Goal: Find specific page/section: Find specific page/section

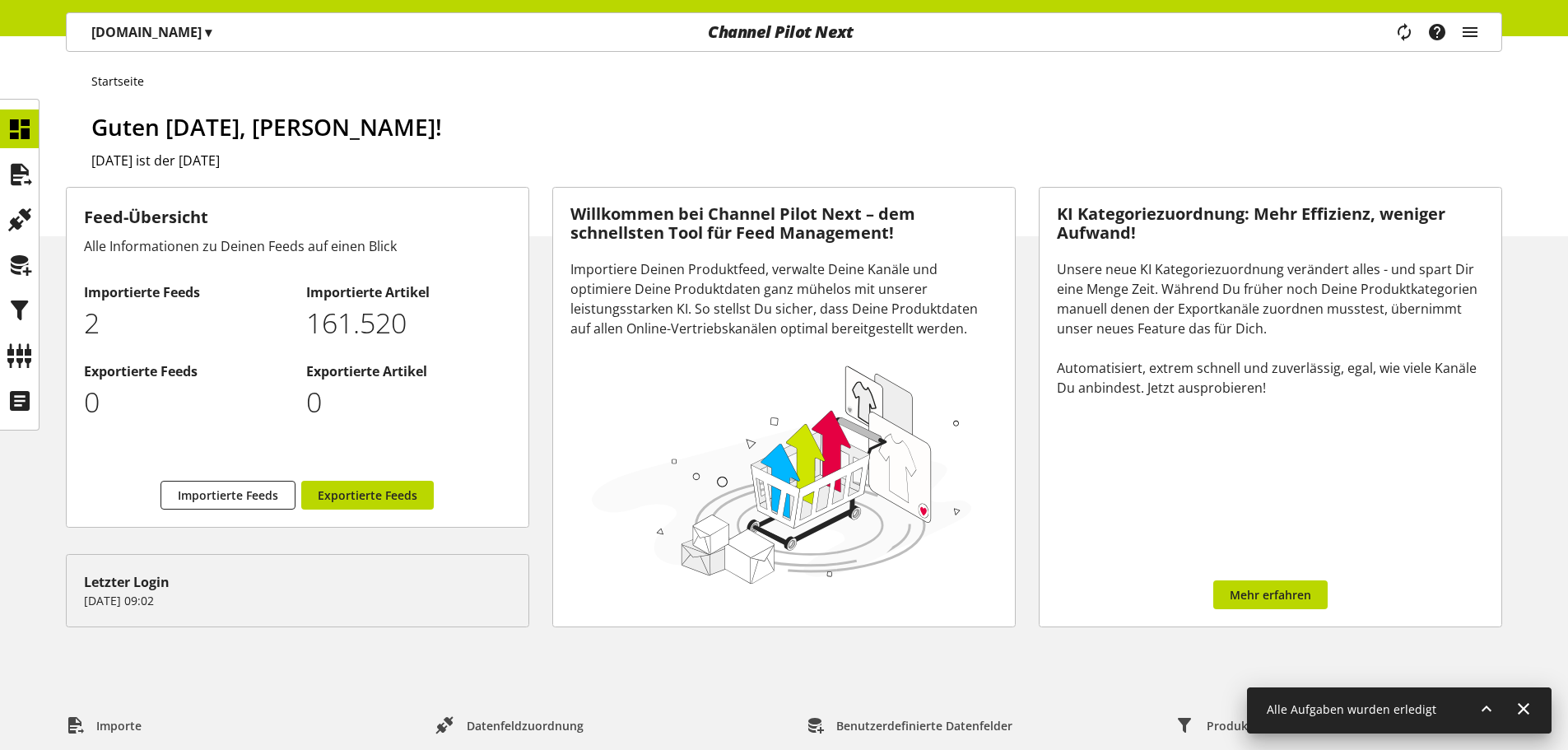
click at [1172, 29] on div "Task-Manager Hilfe-Center [PERSON_NAME] [EMAIL_ADDRESS][DOMAIN_NAME] User Manag…" at bounding box center [1260, 32] width 481 height 38
click at [1494, 32] on div "Task-Manager Hilfe-Center [PERSON_NAME] [EMAIL_ADDRESS][DOMAIN_NAME] User Manag…" at bounding box center [1443, 32] width 116 height 38
click at [1464, 32] on icon "main navigation" at bounding box center [1470, 33] width 19 height 30
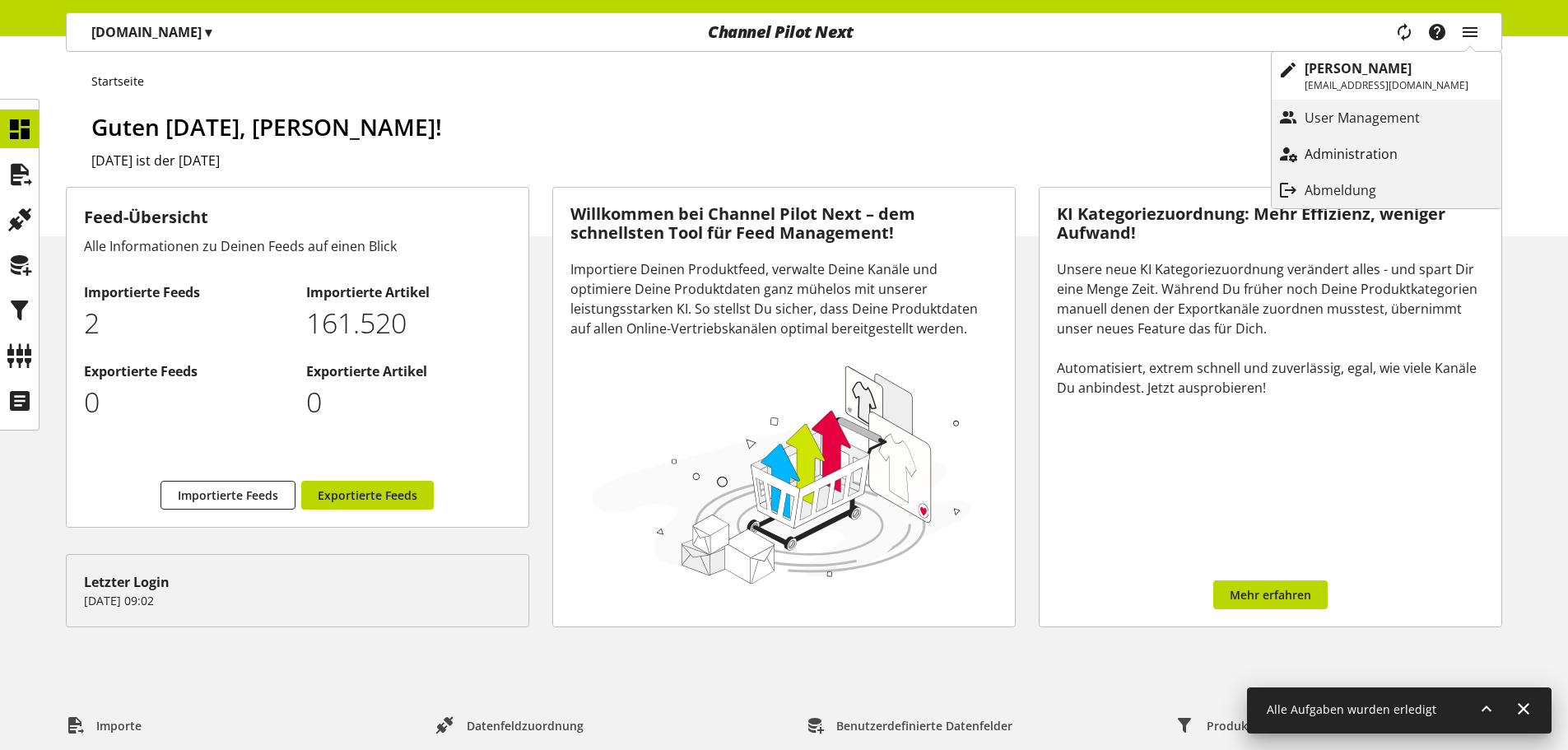
click at [1370, 142] on link "Administration" at bounding box center [1386, 154] width 229 height 30
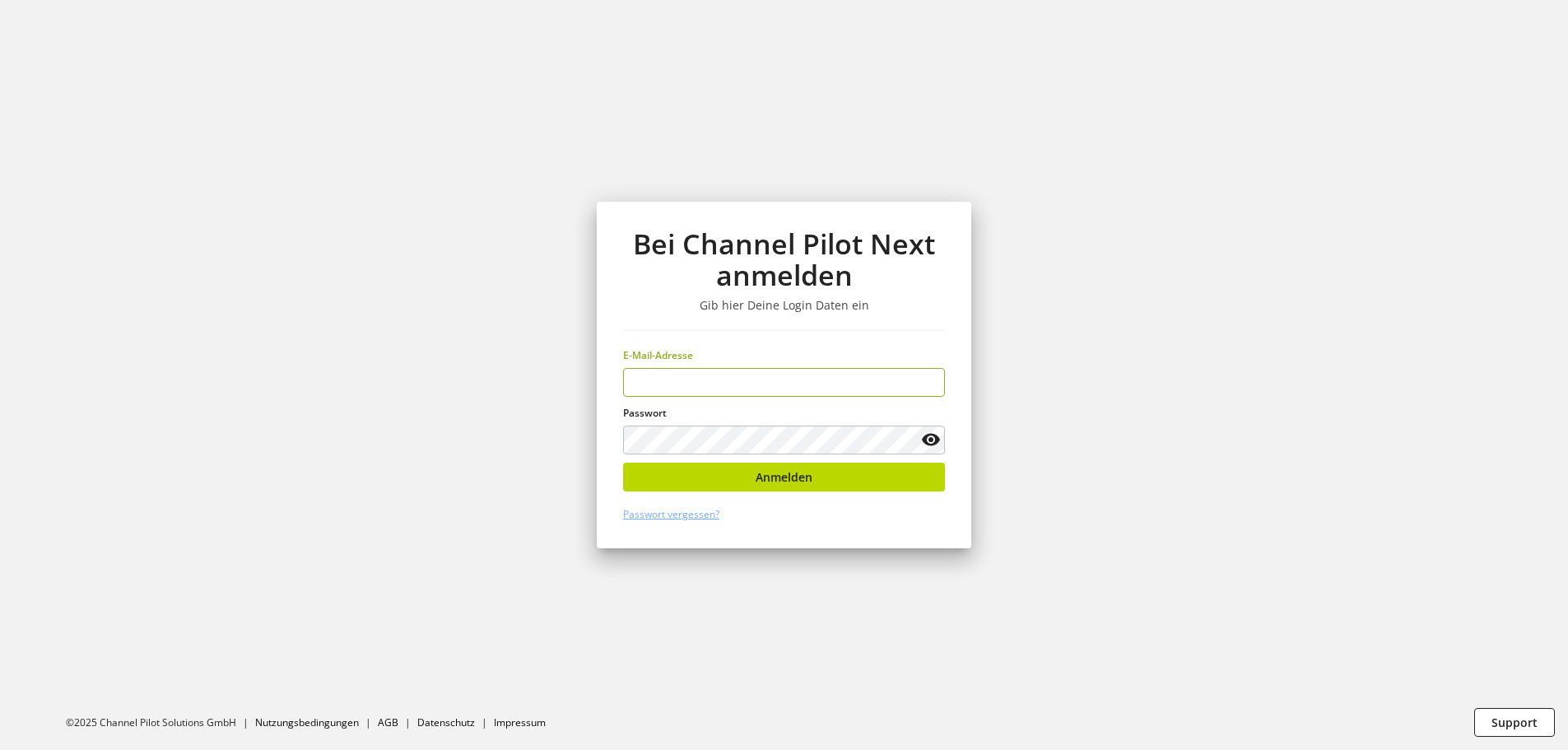
type input "**********"
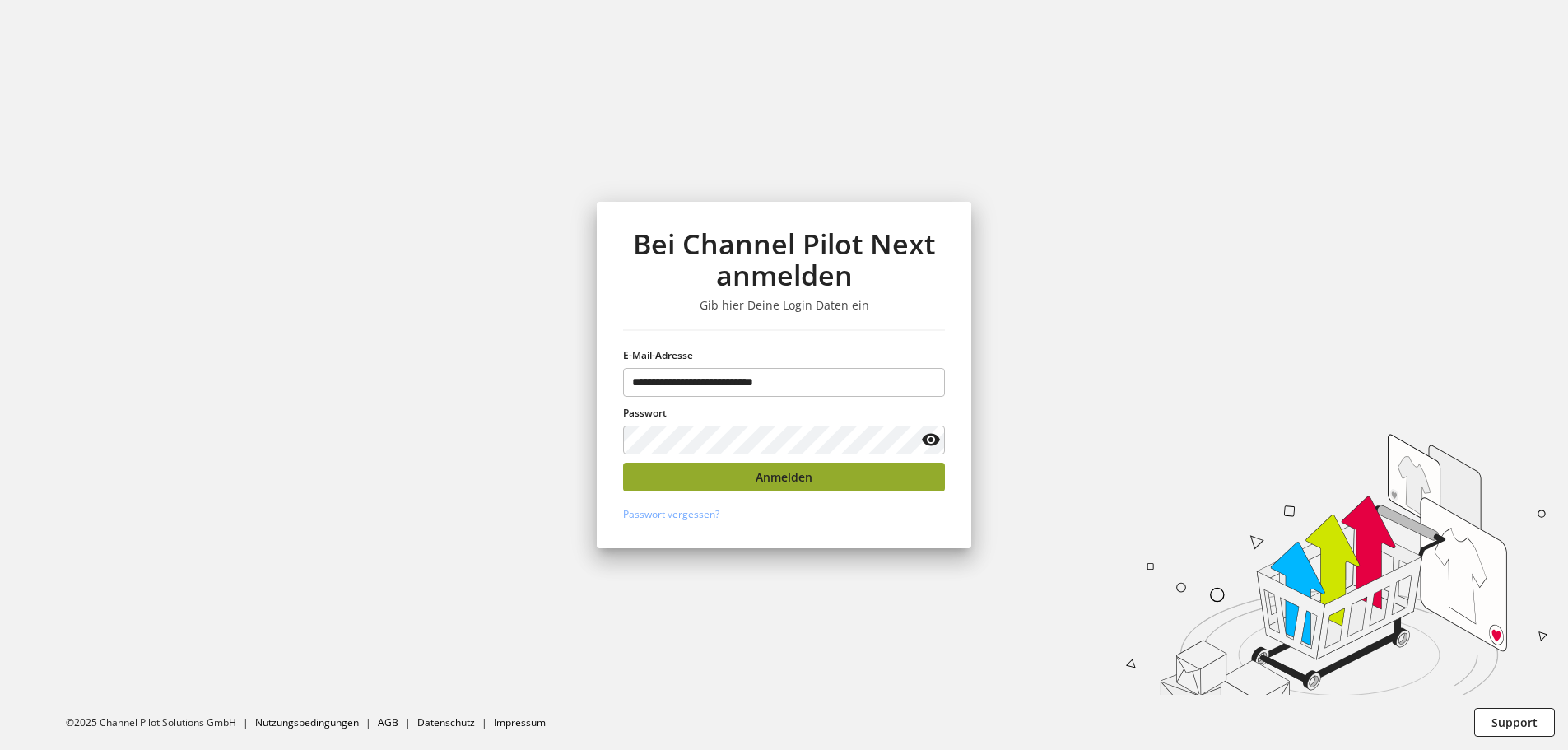
click at [701, 480] on button "Anmelden" at bounding box center [784, 477] width 322 height 29
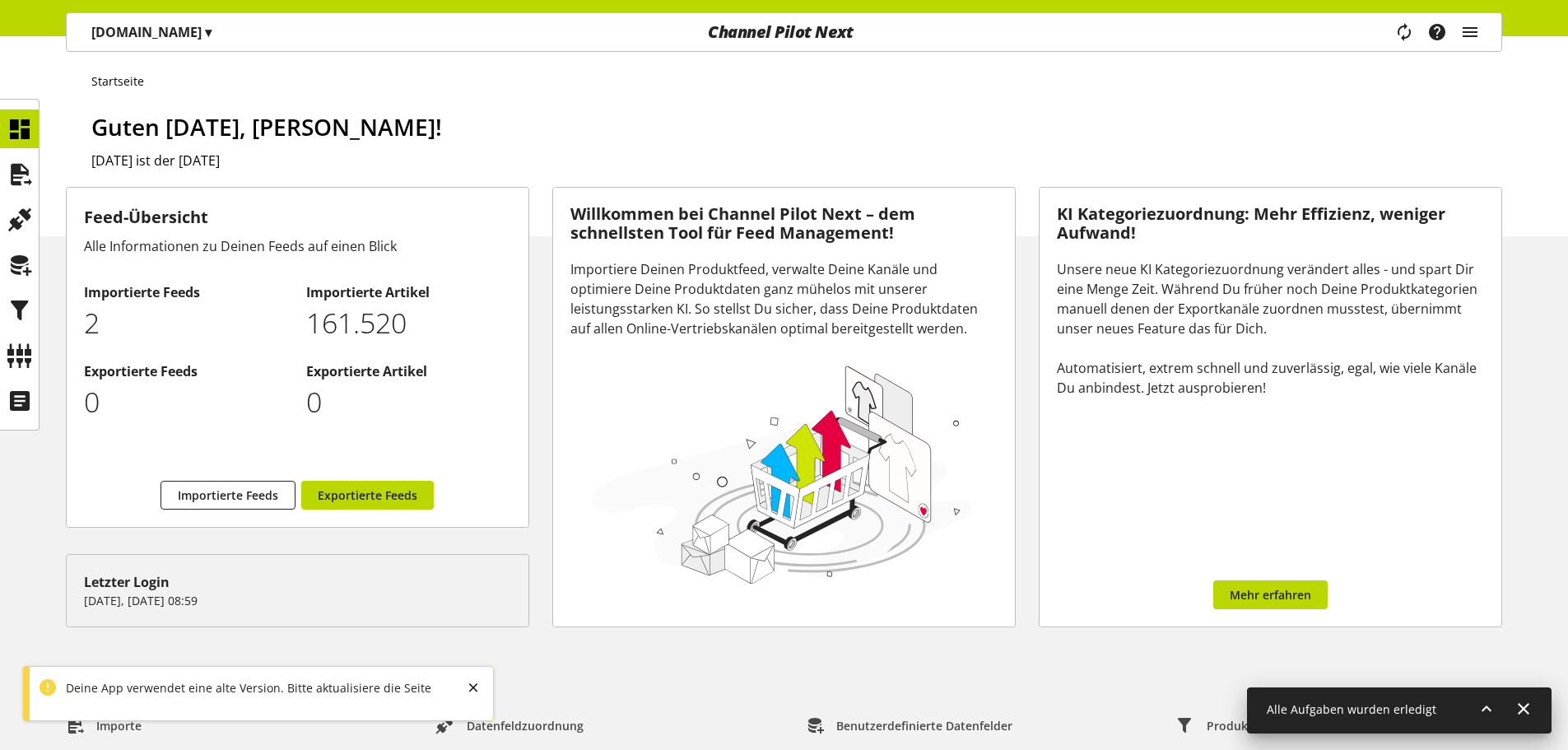
click at [1483, 25] on div "Task-Manager Hilfe-Center [PERSON_NAME] [EMAIL_ADDRESS][DOMAIN_NAME] User Manag…" at bounding box center [1443, 32] width 116 height 38
click at [1475, 25] on icon "main navigation" at bounding box center [1470, 33] width 19 height 30
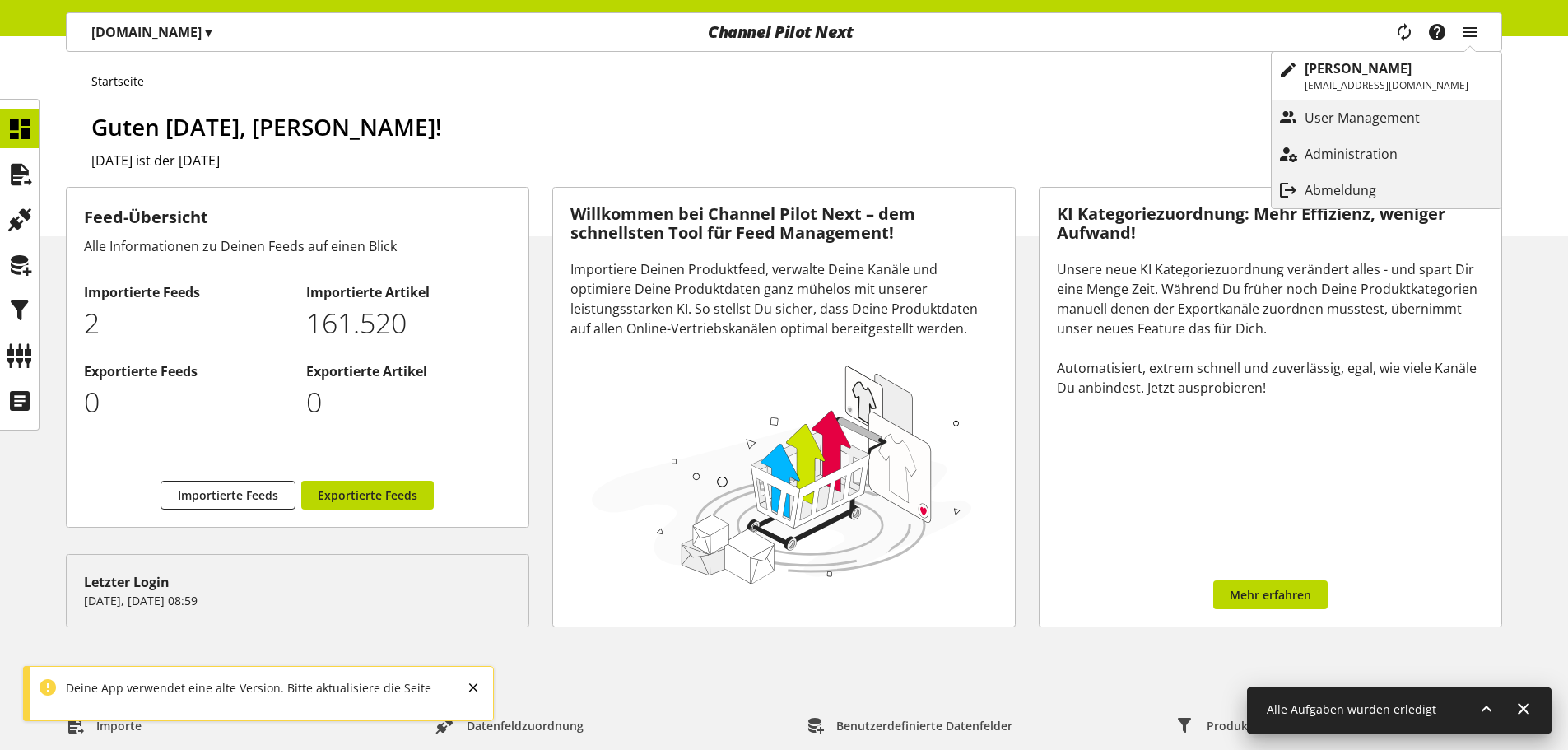
click at [1410, 133] on link "User Management" at bounding box center [1386, 117] width 229 height 36
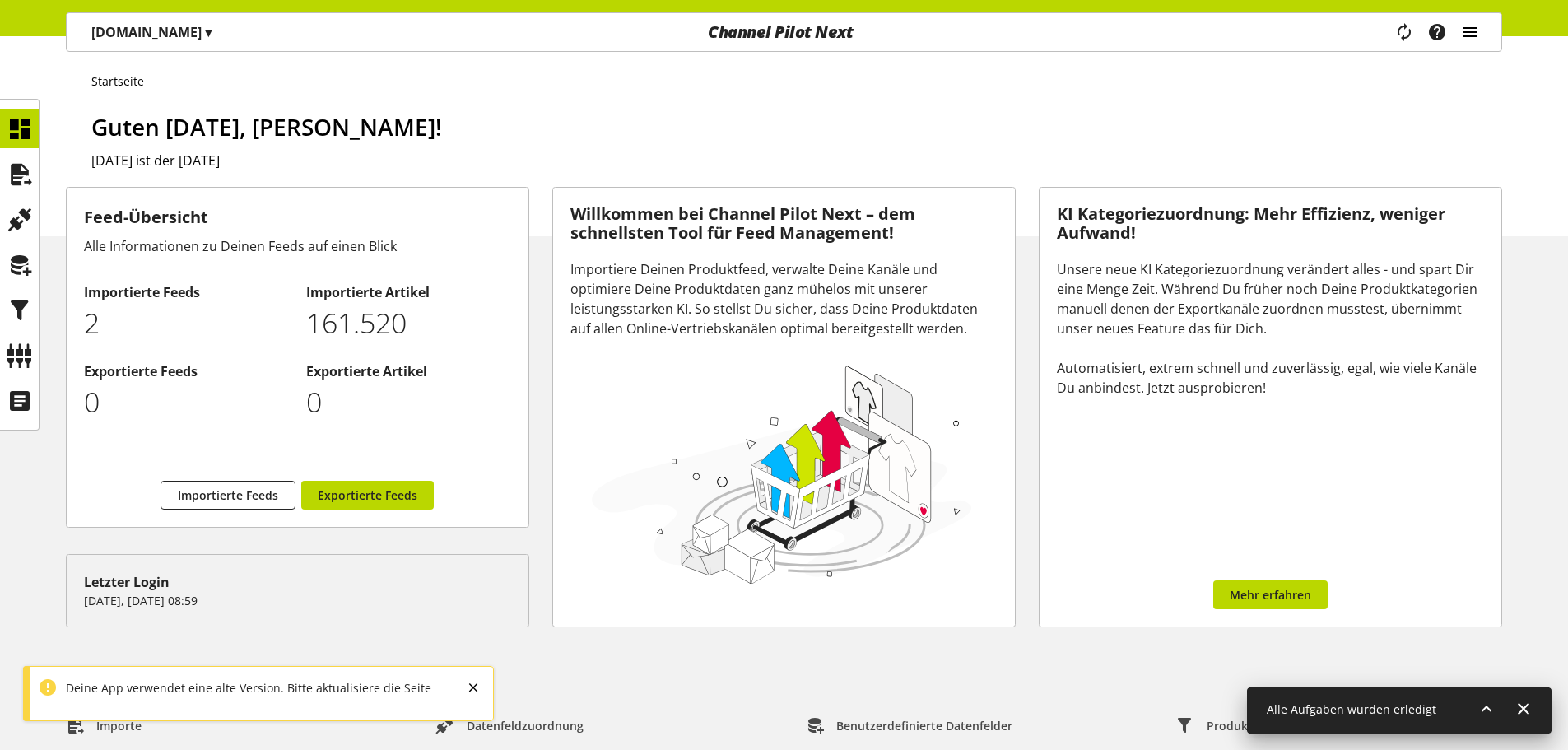
click at [1464, 35] on icon "main navigation" at bounding box center [1470, 33] width 19 height 30
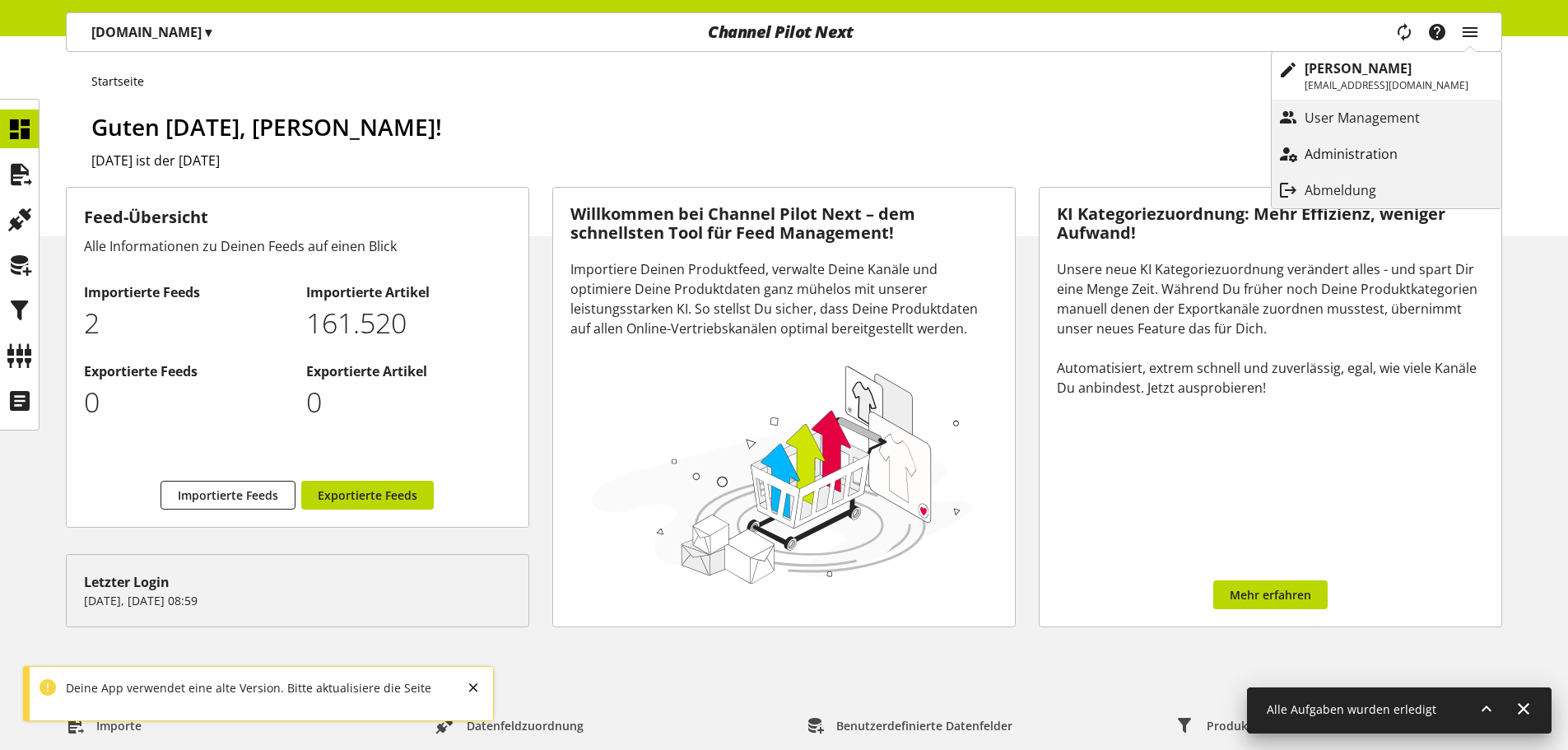
click at [1345, 149] on p "Administration" at bounding box center [1367, 154] width 126 height 19
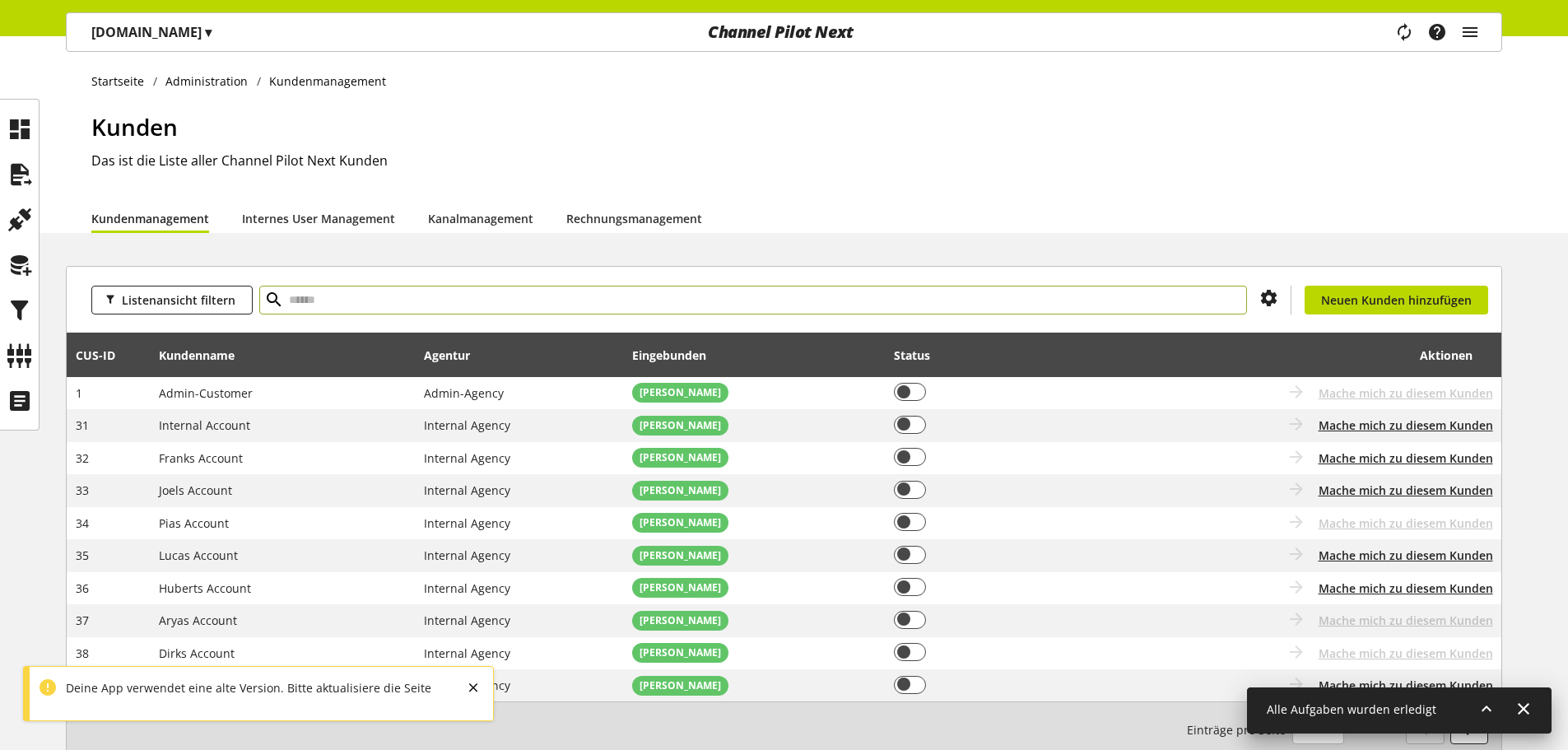
click at [835, 305] on input "text" at bounding box center [753, 300] width 988 height 29
type input "****"
